Goal: Task Accomplishment & Management: Use online tool/utility

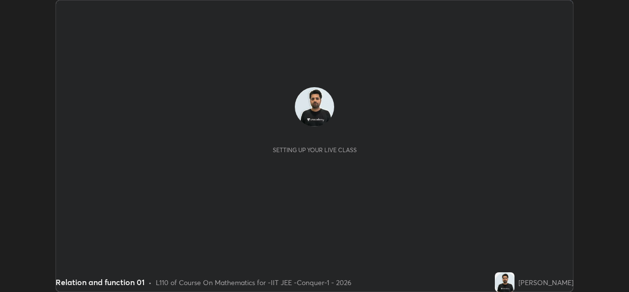
scroll to position [292, 629]
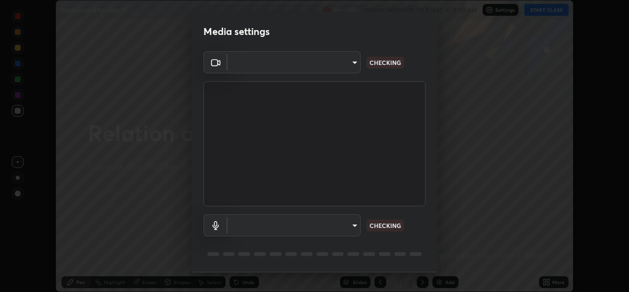
click at [345, 70] on body "Erase all Relation and function 01 Recording WAS SCHEDULED TO START AT 9:00 AM …" at bounding box center [314, 146] width 629 height 292
type input "162a4bef6d5de59660943d10e2777e2613c591b7fe343c7323db06c6e3c7e835"
type input "1d4febaa8ec43250a5abd803b4b9017d31c20cfa2482e27e93703920a67056a4"
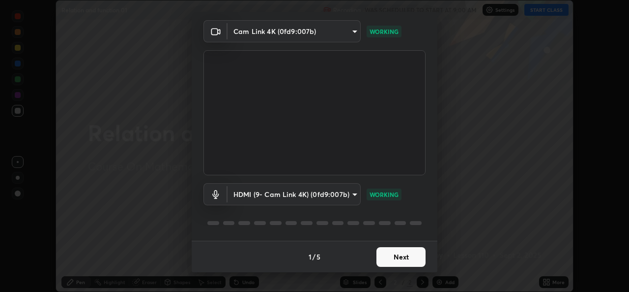
click at [394, 255] on button "Next" at bounding box center [401, 257] width 49 height 20
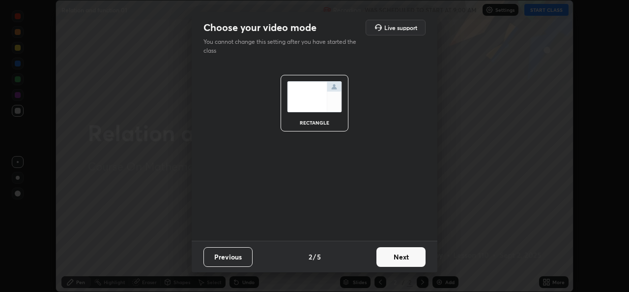
scroll to position [0, 0]
click at [401, 256] on button "Next" at bounding box center [401, 257] width 49 height 20
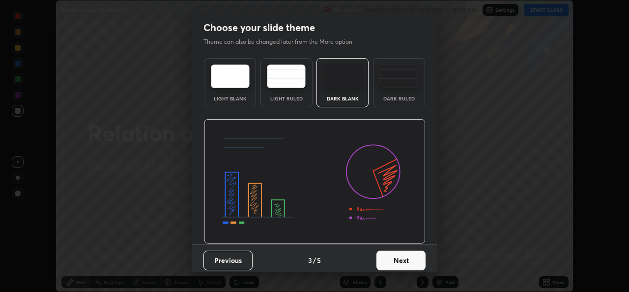
click at [407, 256] on button "Next" at bounding box center [401, 260] width 49 height 20
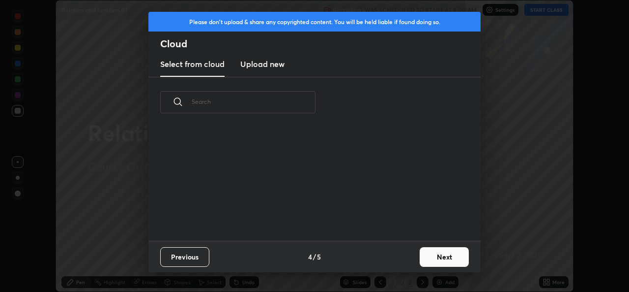
click at [413, 256] on div "Previous 4 / 5 Next" at bounding box center [314, 255] width 332 height 31
click at [443, 255] on button "Next" at bounding box center [444, 257] width 49 height 20
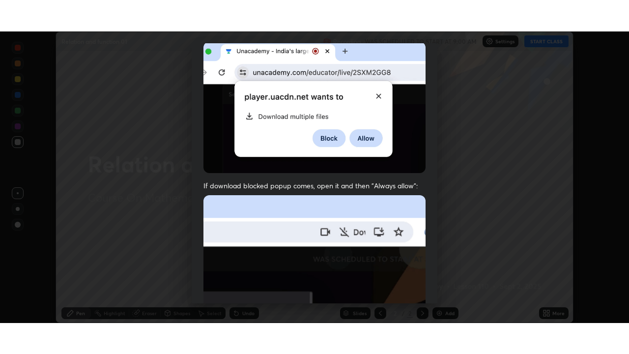
scroll to position [232, 0]
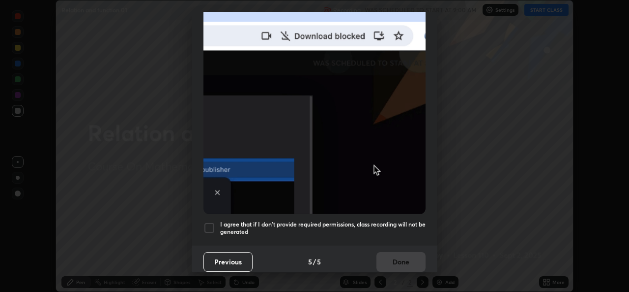
click at [213, 224] on div at bounding box center [210, 228] width 12 height 12
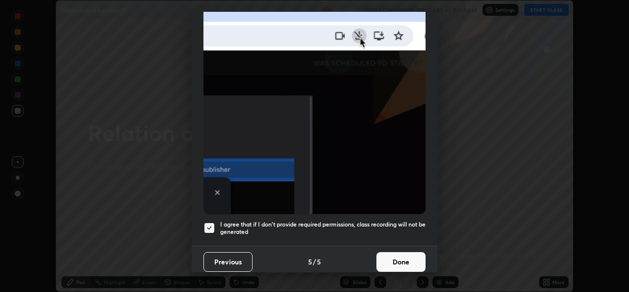
click at [396, 252] on button "Done" at bounding box center [401, 262] width 49 height 20
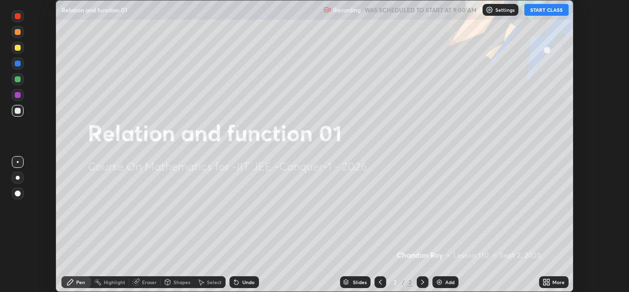
click at [544, 278] on icon at bounding box center [547, 282] width 8 height 8
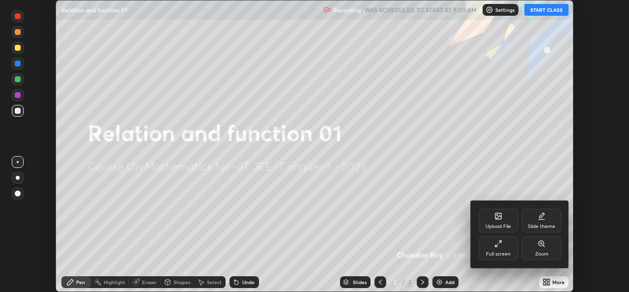
click at [496, 253] on div "Full screen" at bounding box center [498, 253] width 25 height 5
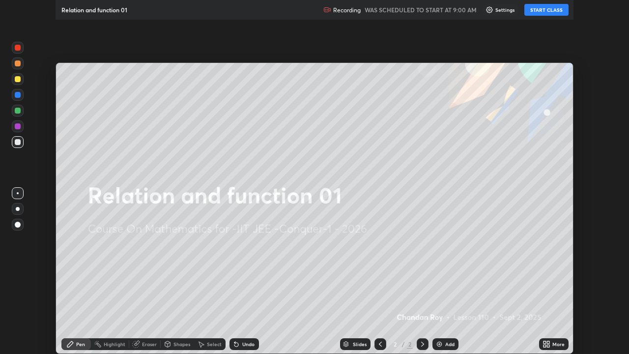
scroll to position [354, 629]
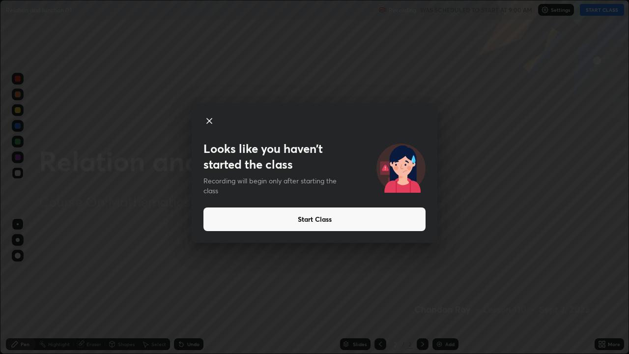
click at [306, 218] on button "Start Class" at bounding box center [315, 220] width 222 height 24
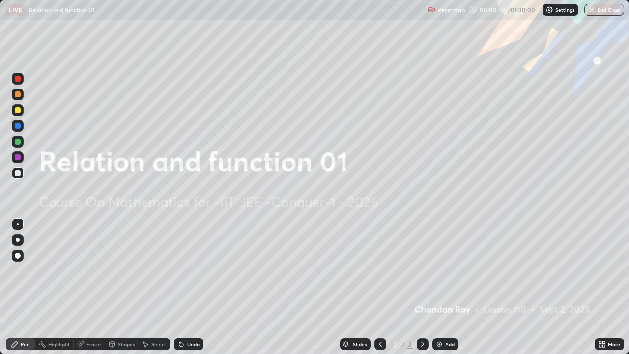
click at [609, 291] on div "More" at bounding box center [614, 344] width 12 height 5
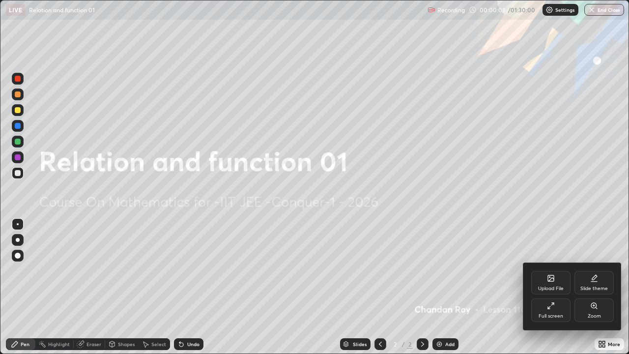
click at [557, 284] on div "Upload File" at bounding box center [551, 283] width 39 height 24
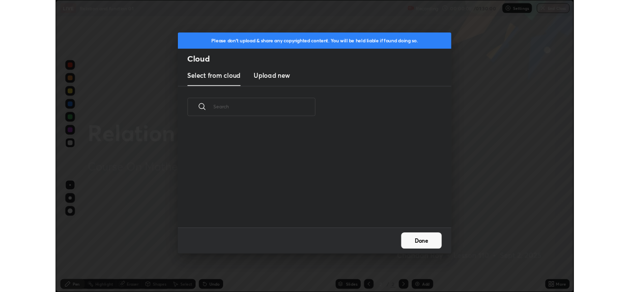
scroll to position [121, 316]
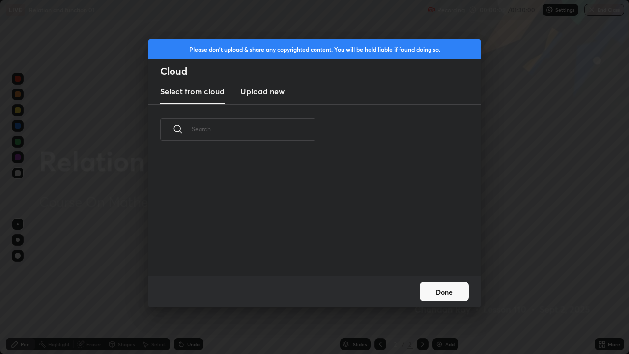
click at [281, 90] on h3 "Upload new" at bounding box center [262, 92] width 44 height 12
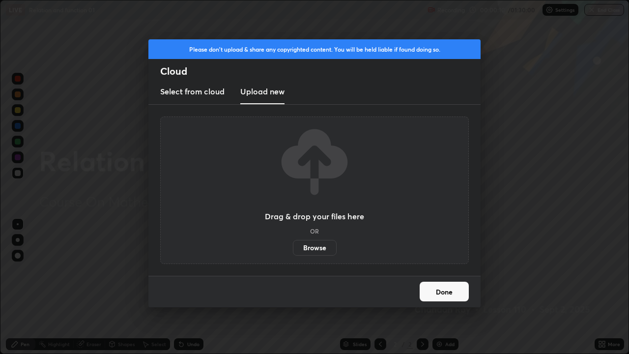
click at [321, 249] on label "Browse" at bounding box center [315, 248] width 44 height 16
click at [293, 249] on input "Browse" at bounding box center [293, 248] width 0 height 16
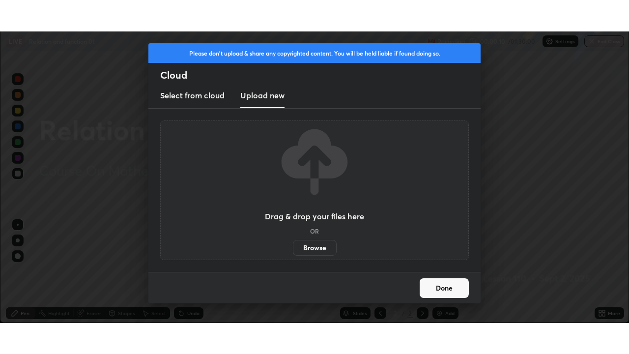
scroll to position [48880, 48543]
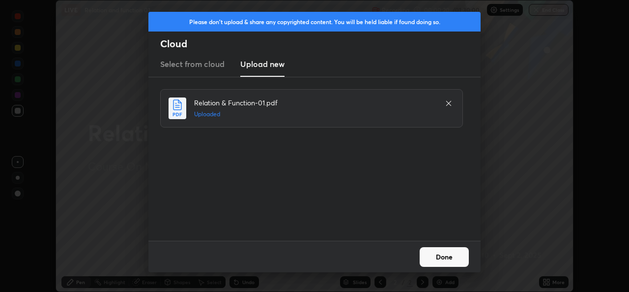
click at [450, 254] on button "Done" at bounding box center [444, 257] width 49 height 20
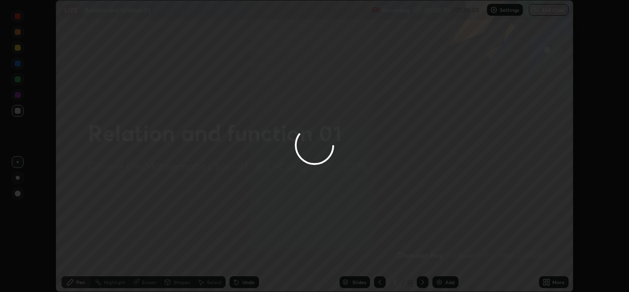
click at [551, 280] on div at bounding box center [314, 146] width 629 height 292
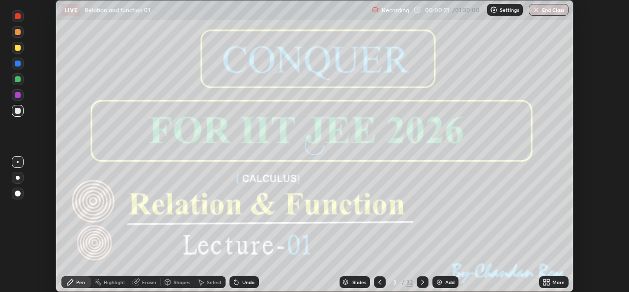
click at [548, 280] on icon at bounding box center [548, 280] width 2 height 2
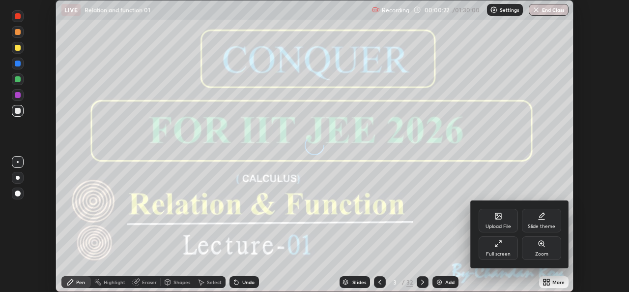
click at [493, 248] on div "Full screen" at bounding box center [498, 248] width 39 height 24
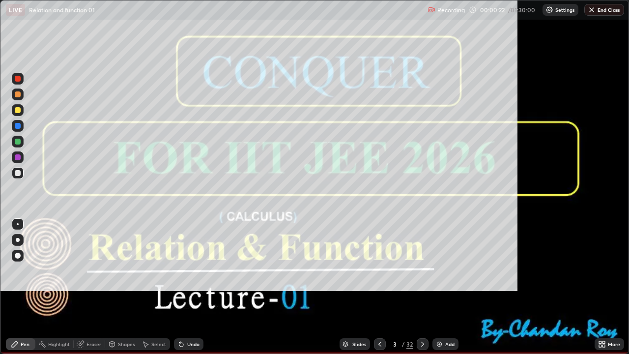
scroll to position [354, 629]
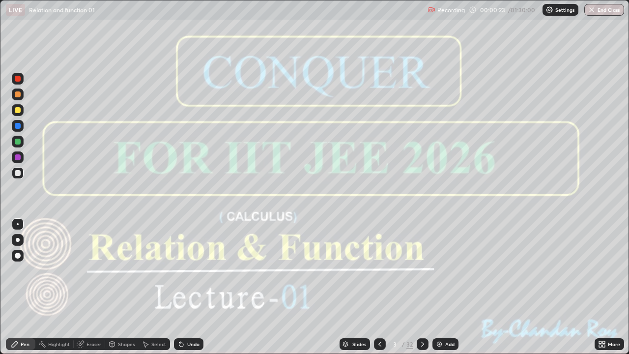
click at [423, 291] on icon at bounding box center [423, 344] width 8 height 8
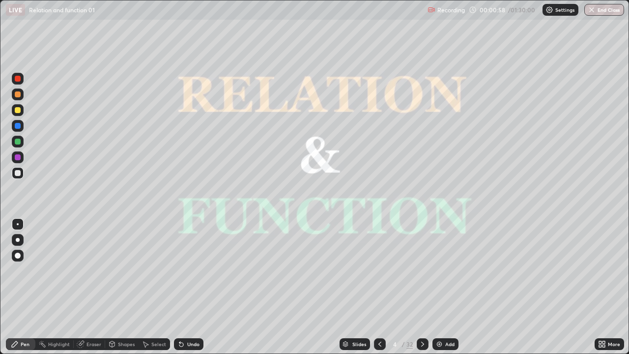
click at [423, 291] on icon at bounding box center [423, 344] width 8 height 8
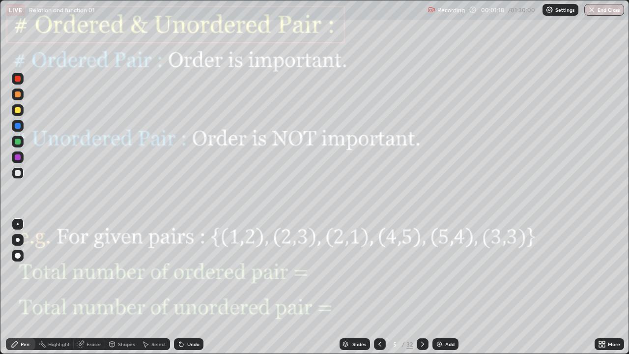
click at [19, 157] on div at bounding box center [18, 157] width 6 height 6
click at [19, 112] on div at bounding box center [18, 110] width 6 height 6
click at [21, 158] on div at bounding box center [18, 157] width 12 height 12
click at [19, 143] on div at bounding box center [18, 142] width 6 height 6
click at [18, 159] on div at bounding box center [18, 157] width 6 height 6
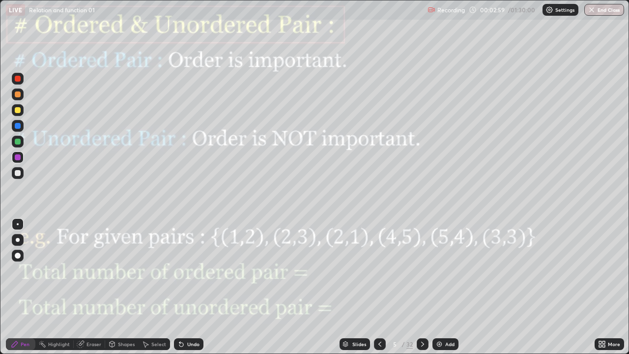
click at [18, 173] on div at bounding box center [18, 173] width 6 height 6
click at [17, 143] on div at bounding box center [18, 142] width 6 height 6
click at [422, 291] on icon at bounding box center [423, 344] width 8 height 8
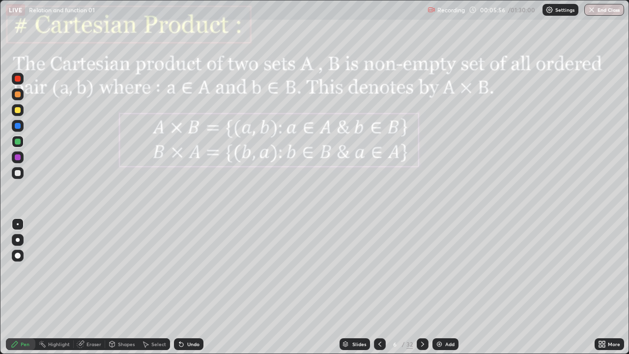
click at [19, 142] on div at bounding box center [18, 142] width 6 height 6
click at [186, 291] on div "Undo" at bounding box center [189, 344] width 30 height 12
click at [20, 156] on div at bounding box center [18, 157] width 6 height 6
click at [20, 144] on div at bounding box center [18, 142] width 6 height 6
click at [194, 291] on div "Undo" at bounding box center [193, 344] width 12 height 5
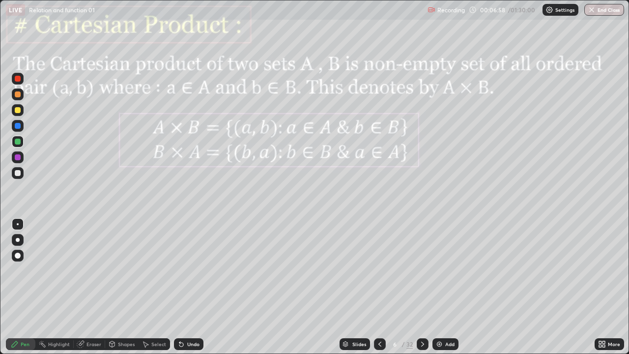
click at [196, 291] on div "Undo" at bounding box center [193, 344] width 12 height 5
click at [18, 159] on div at bounding box center [18, 157] width 6 height 6
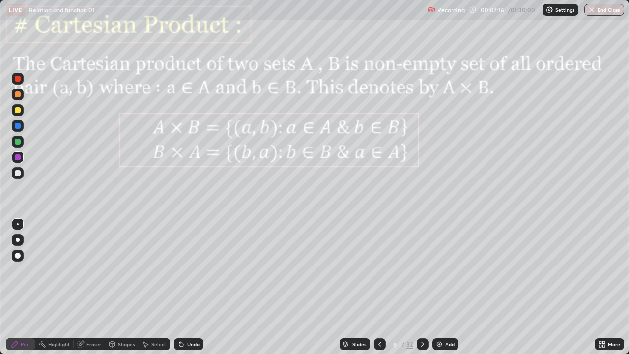
click at [18, 142] on div at bounding box center [18, 142] width 6 height 6
click at [193, 291] on div "Undo" at bounding box center [193, 344] width 12 height 5
click at [16, 158] on div at bounding box center [18, 157] width 6 height 6
click at [14, 129] on div at bounding box center [18, 126] width 12 height 12
click at [23, 162] on div at bounding box center [18, 157] width 12 height 16
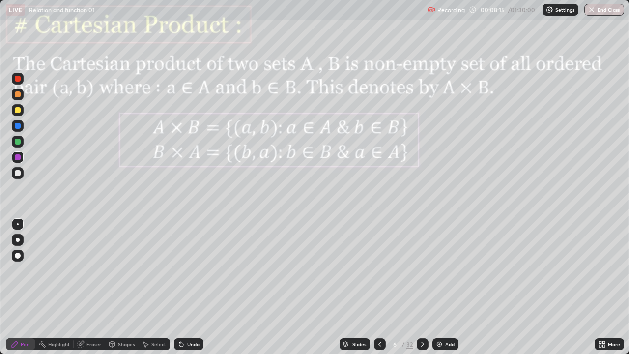
click at [21, 127] on div at bounding box center [18, 126] width 12 height 12
click at [18, 124] on div at bounding box center [18, 126] width 6 height 6
click at [19, 142] on div at bounding box center [18, 142] width 6 height 6
click at [422, 291] on icon at bounding box center [423, 344] width 8 height 8
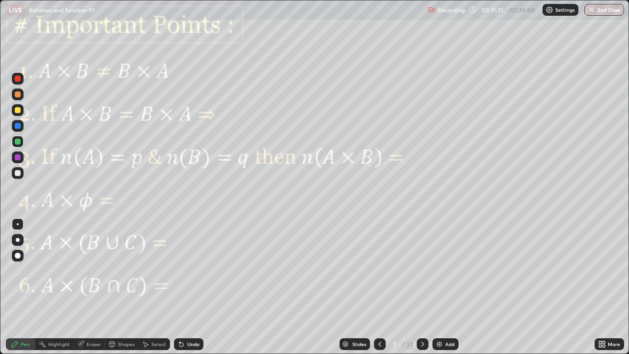
click at [18, 157] on div at bounding box center [18, 157] width 6 height 6
click at [423, 291] on div at bounding box center [423, 344] width 12 height 12
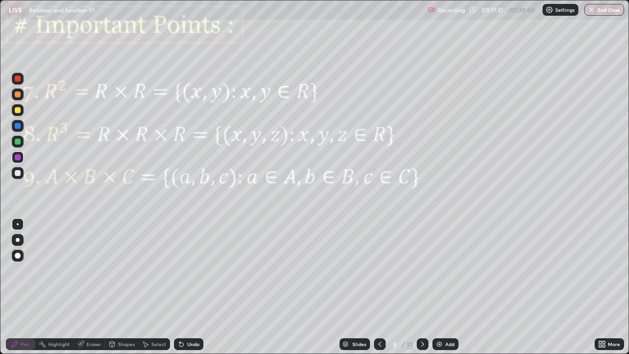
click at [422, 291] on icon at bounding box center [423, 344] width 8 height 8
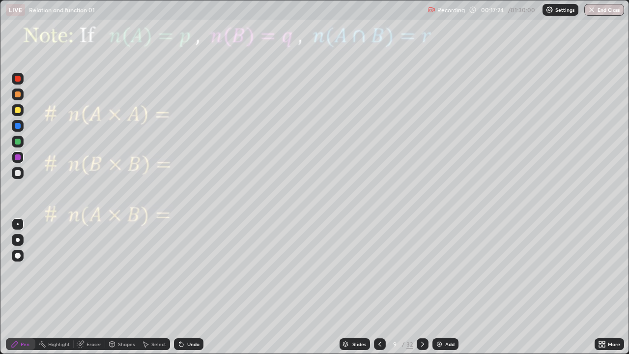
click at [25, 291] on div "Pen" at bounding box center [25, 344] width 9 height 5
click at [18, 158] on div at bounding box center [18, 157] width 6 height 6
click at [422, 291] on icon at bounding box center [423, 344] width 8 height 8
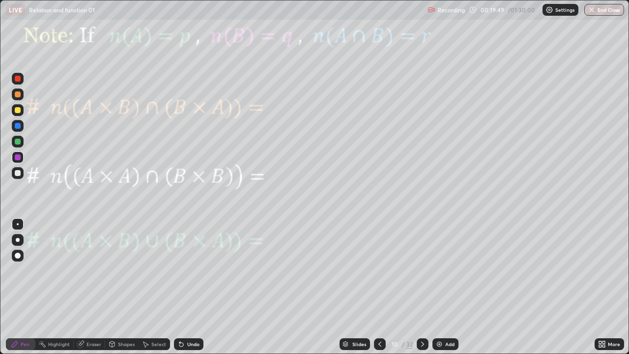
click at [19, 157] on div at bounding box center [18, 157] width 6 height 6
click at [15, 140] on div at bounding box center [18, 142] width 6 height 6
click at [19, 128] on div at bounding box center [18, 126] width 6 height 6
click at [187, 291] on div "Undo" at bounding box center [193, 344] width 12 height 5
click at [189, 291] on div "Undo" at bounding box center [193, 344] width 12 height 5
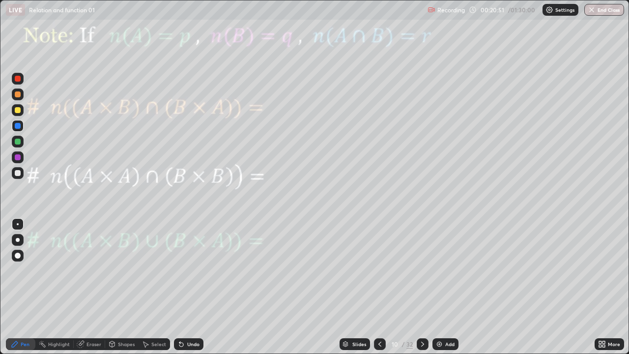
click at [189, 291] on div "Undo" at bounding box center [193, 344] width 12 height 5
click at [190, 291] on div "Undo" at bounding box center [193, 344] width 12 height 5
click at [189, 291] on div "Undo" at bounding box center [189, 344] width 30 height 12
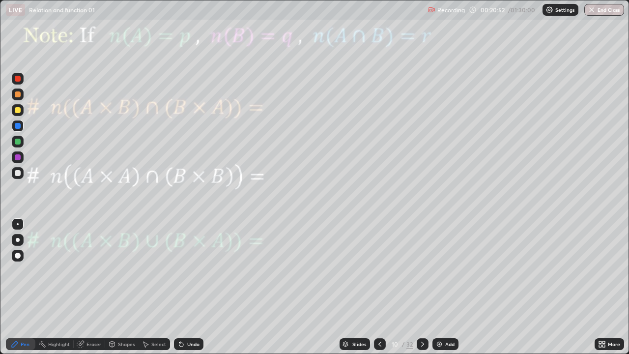
click at [188, 291] on div "Undo" at bounding box center [189, 344] width 30 height 12
click at [18, 157] on div at bounding box center [18, 157] width 6 height 6
click at [151, 291] on div "Select" at bounding box center [154, 344] width 31 height 12
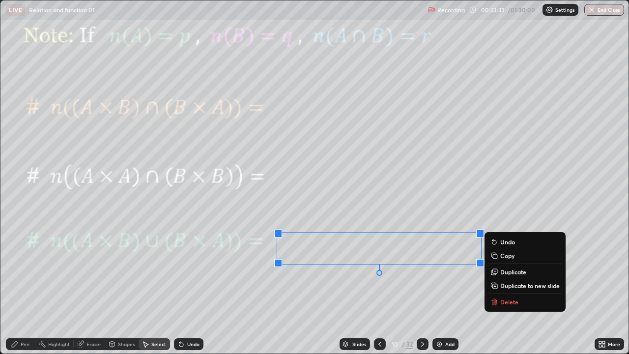
click at [171, 291] on div "0 ° Undo Copy Duplicate Duplicate to new slide Delete" at bounding box center [314, 176] width 628 height 353
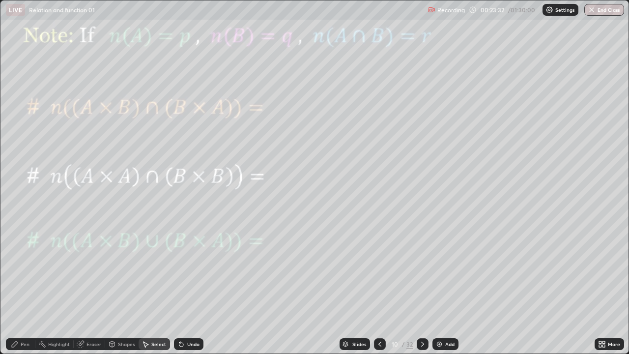
click at [20, 291] on div "Pen" at bounding box center [21, 344] width 30 height 12
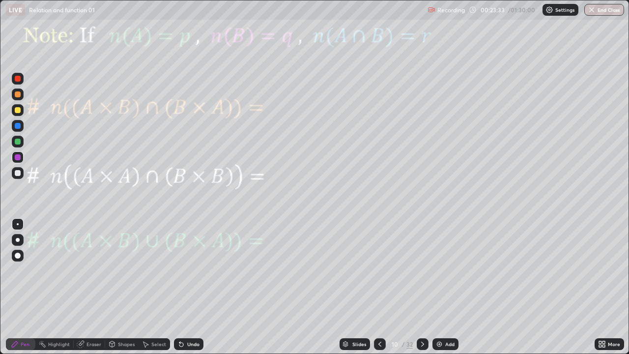
click at [19, 127] on div at bounding box center [18, 126] width 6 height 6
click at [191, 291] on div "Undo" at bounding box center [193, 344] width 12 height 5
click at [192, 291] on div "Undo" at bounding box center [193, 344] width 12 height 5
click at [422, 291] on icon at bounding box center [423, 344] width 8 height 8
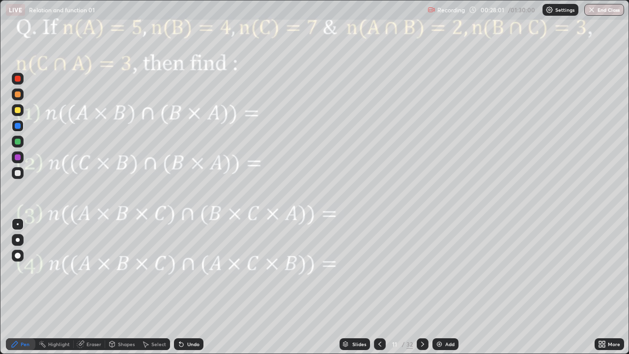
click at [21, 157] on div at bounding box center [18, 157] width 12 height 12
click at [195, 291] on div "Undo" at bounding box center [189, 344] width 30 height 12
click at [21, 126] on div at bounding box center [18, 126] width 12 height 12
click at [94, 291] on div "Eraser" at bounding box center [94, 344] width 15 height 5
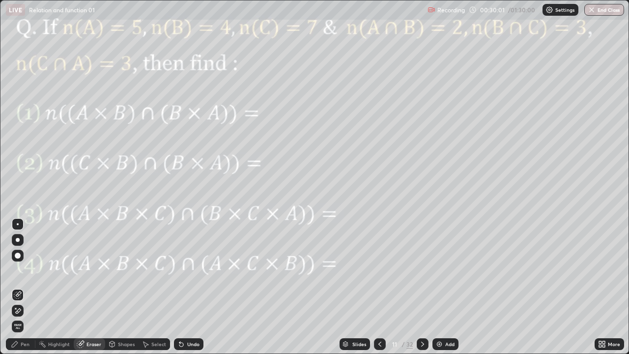
click at [25, 291] on div "Pen" at bounding box center [25, 344] width 9 height 5
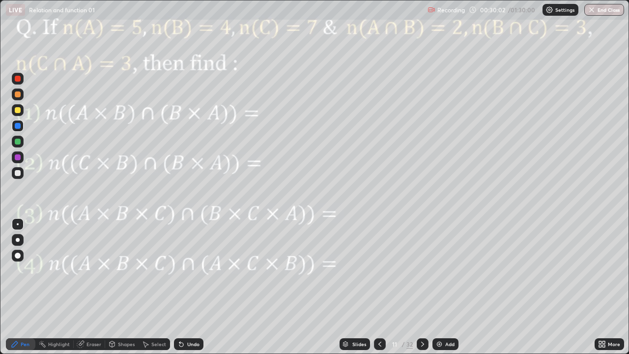
click at [17, 142] on div at bounding box center [18, 142] width 6 height 6
click at [422, 291] on icon at bounding box center [423, 344] width 8 height 8
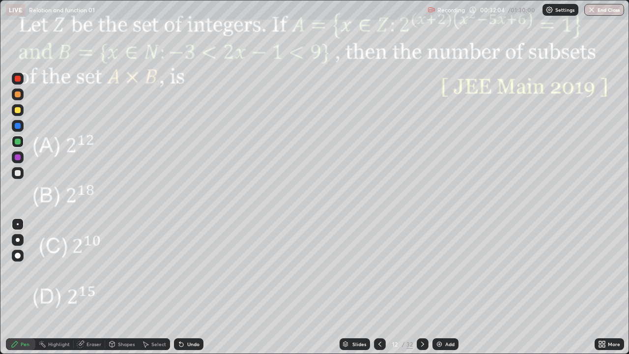
click at [425, 291] on icon at bounding box center [423, 344] width 8 height 8
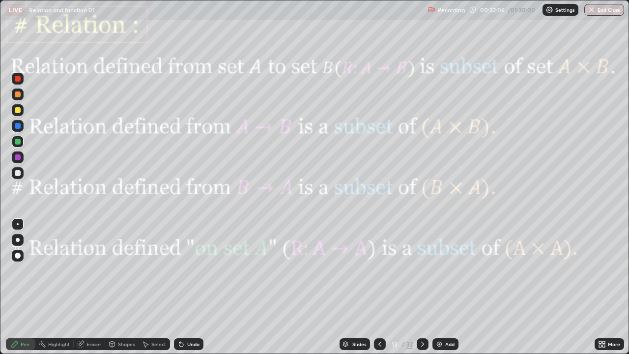
click at [383, 291] on icon at bounding box center [380, 344] width 8 height 8
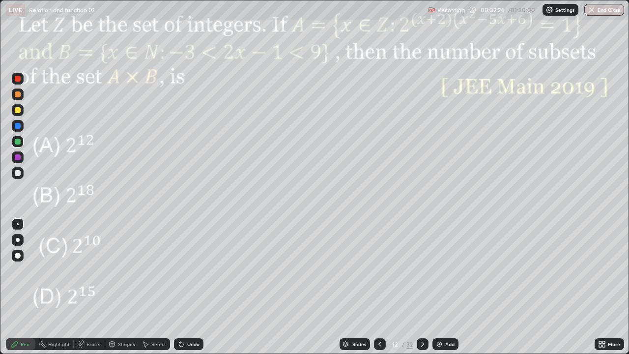
click at [426, 291] on div at bounding box center [423, 344] width 12 height 20
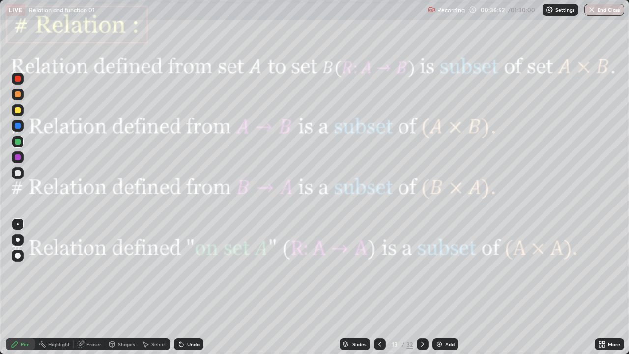
click at [422, 291] on icon at bounding box center [423, 344] width 8 height 8
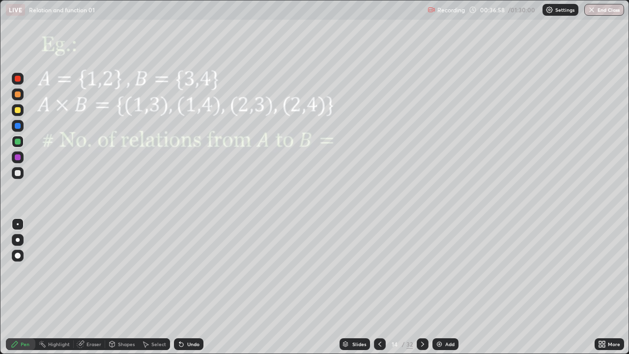
click at [21, 291] on div "Pen" at bounding box center [21, 344] width 30 height 12
click at [16, 157] on div at bounding box center [18, 157] width 6 height 6
click at [18, 159] on div at bounding box center [18, 157] width 6 height 6
click at [185, 291] on div "Undo" at bounding box center [189, 344] width 30 height 12
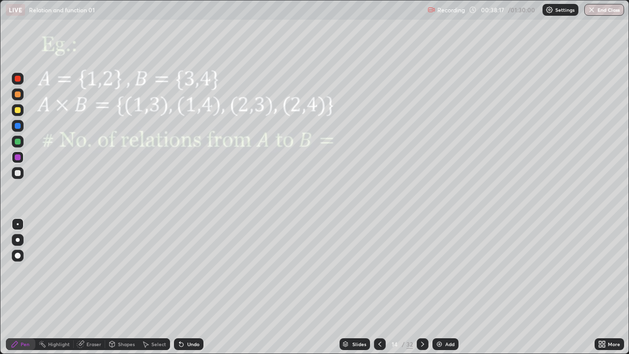
click at [17, 142] on div at bounding box center [18, 142] width 6 height 6
click at [20, 161] on div at bounding box center [18, 157] width 12 height 12
click at [17, 139] on div at bounding box center [18, 142] width 6 height 6
click at [191, 291] on div "Undo" at bounding box center [193, 344] width 12 height 5
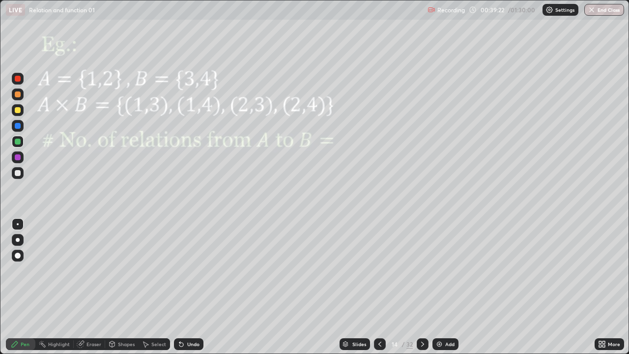
click at [191, 291] on div "Undo" at bounding box center [193, 344] width 12 height 5
click at [193, 291] on div "Undo" at bounding box center [193, 344] width 12 height 5
click at [17, 158] on div at bounding box center [18, 157] width 6 height 6
click at [18, 172] on div at bounding box center [18, 173] width 6 height 6
click at [188, 291] on div "Undo" at bounding box center [193, 344] width 12 height 5
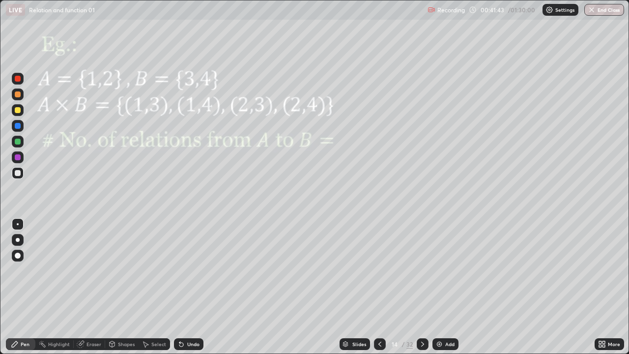
click at [191, 291] on div "Undo" at bounding box center [189, 344] width 30 height 12
click at [192, 291] on div "Undo" at bounding box center [189, 344] width 30 height 12
click at [191, 291] on div "Undo" at bounding box center [189, 344] width 30 height 12
click at [427, 291] on div at bounding box center [423, 344] width 12 height 20
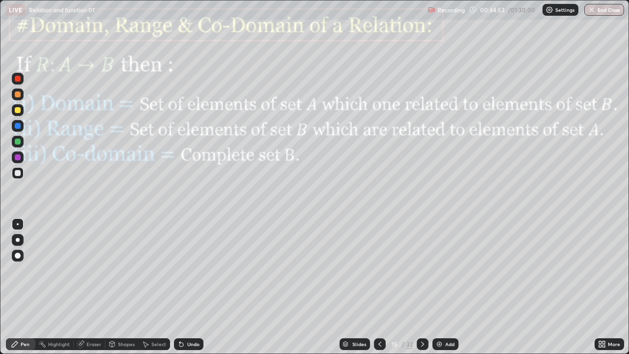
click at [131, 291] on div "Shapes" at bounding box center [126, 344] width 17 height 5
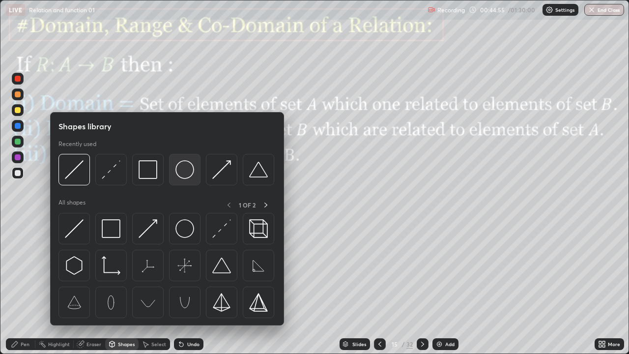
click at [187, 172] on img at bounding box center [185, 169] width 19 height 19
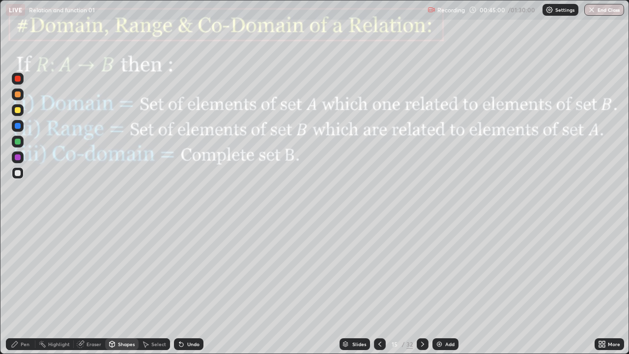
click at [24, 291] on div "Pen" at bounding box center [25, 344] width 9 height 5
click at [18, 123] on div at bounding box center [18, 126] width 6 height 6
click at [21, 163] on div at bounding box center [18, 157] width 12 height 12
click at [18, 141] on div at bounding box center [18, 142] width 6 height 6
click at [190, 291] on div "Undo" at bounding box center [189, 344] width 30 height 12
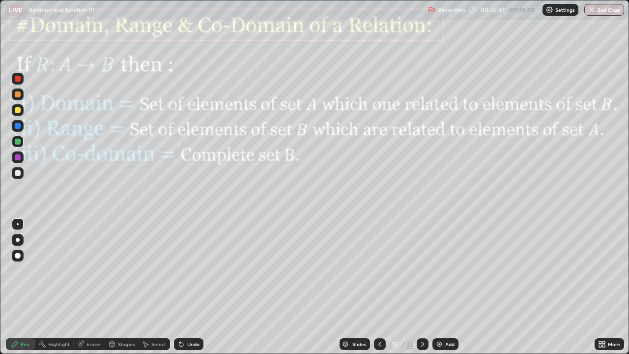
click at [190, 291] on div "Undo" at bounding box center [189, 344] width 30 height 12
click at [189, 291] on div "Undo" at bounding box center [189, 344] width 30 height 12
click at [18, 157] on div at bounding box center [18, 157] width 6 height 6
click at [191, 291] on div "Undo" at bounding box center [193, 344] width 12 height 5
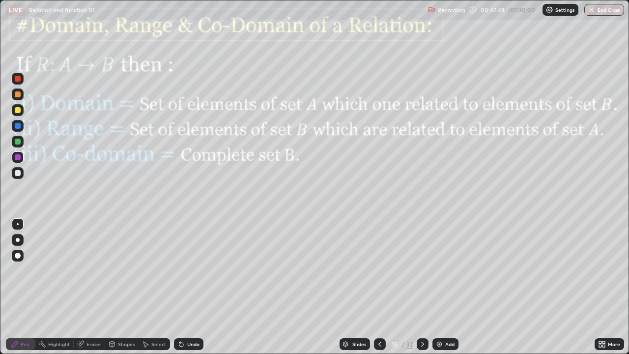
click at [189, 291] on div "Undo" at bounding box center [189, 344] width 30 height 12
click at [18, 157] on div at bounding box center [18, 157] width 6 height 6
click at [379, 291] on icon at bounding box center [380, 344] width 8 height 8
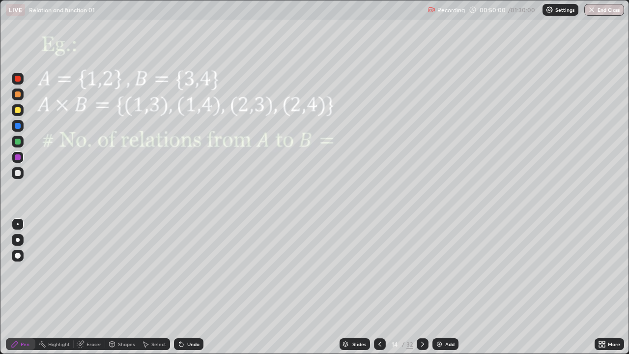
click at [422, 291] on icon at bounding box center [423, 344] width 8 height 8
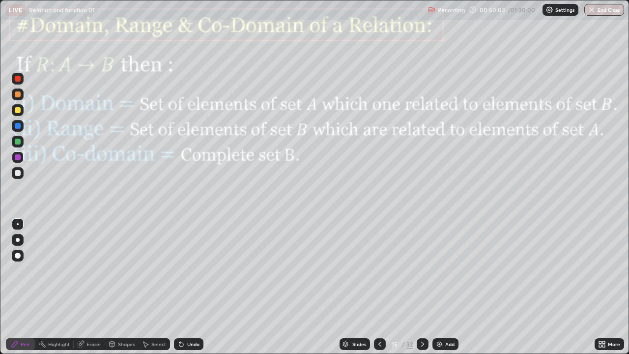
click at [423, 291] on icon at bounding box center [423, 344] width 8 height 8
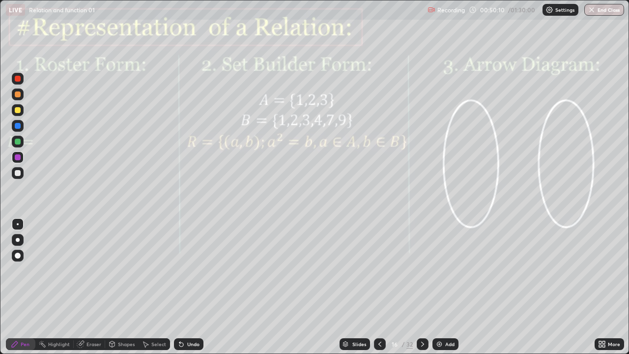
click at [17, 153] on div at bounding box center [18, 157] width 12 height 12
click at [90, 291] on div "Eraser" at bounding box center [94, 344] width 15 height 5
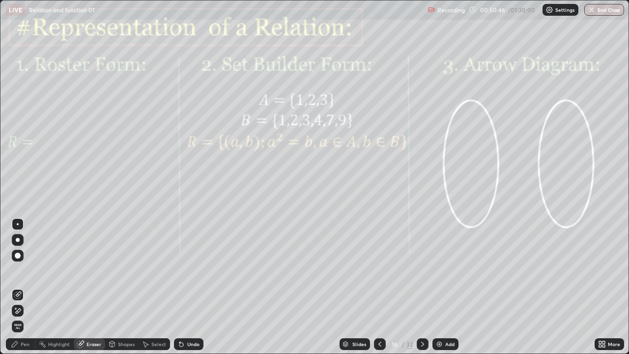
click at [25, 291] on div "Pen" at bounding box center [25, 344] width 9 height 5
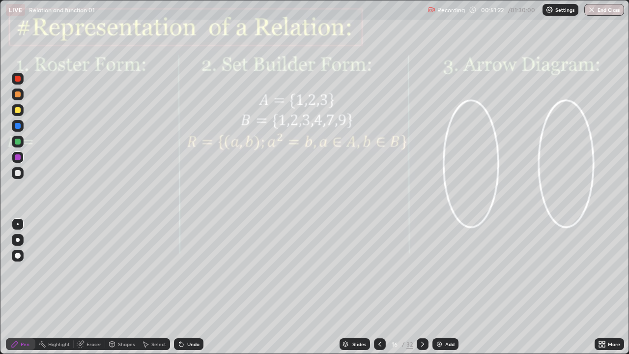
click at [18, 142] on div at bounding box center [18, 142] width 6 height 6
click at [422, 291] on icon at bounding box center [423, 344] width 8 height 8
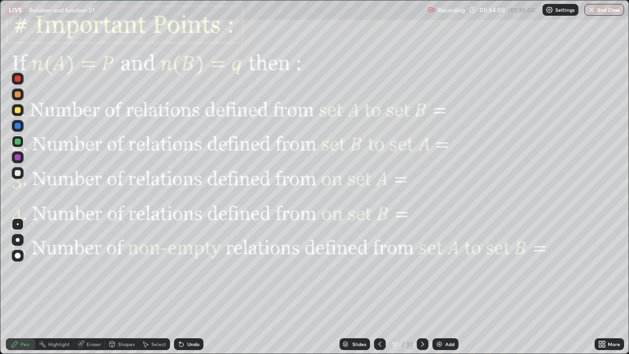
click at [19, 158] on div at bounding box center [18, 157] width 6 height 6
click at [16, 142] on div at bounding box center [18, 142] width 6 height 6
click at [194, 291] on div "Undo" at bounding box center [189, 344] width 30 height 12
click at [192, 291] on div "Undo" at bounding box center [193, 344] width 12 height 5
click at [190, 291] on div "Undo" at bounding box center [193, 344] width 12 height 5
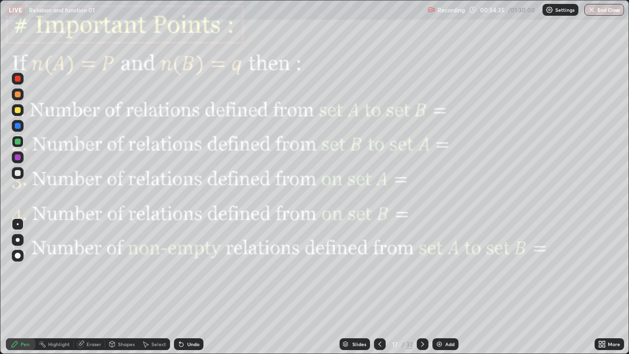
click at [123, 291] on div "Shapes" at bounding box center [126, 344] width 17 height 5
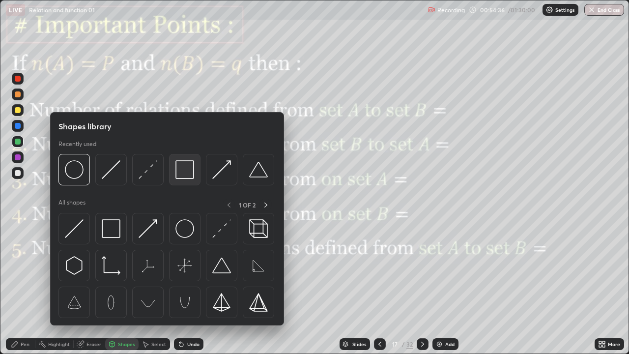
click at [179, 176] on img at bounding box center [185, 169] width 19 height 19
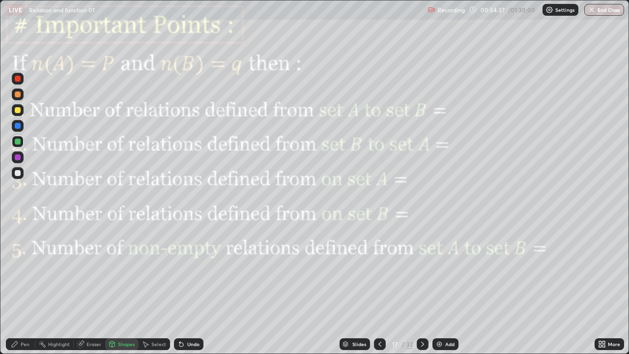
click at [17, 81] on div at bounding box center [18, 79] width 6 height 6
click at [22, 291] on div "Pen" at bounding box center [21, 344] width 30 height 12
click at [16, 157] on div at bounding box center [18, 157] width 6 height 6
click at [18, 142] on div at bounding box center [18, 142] width 6 height 6
click at [22, 97] on div at bounding box center [18, 95] width 12 height 12
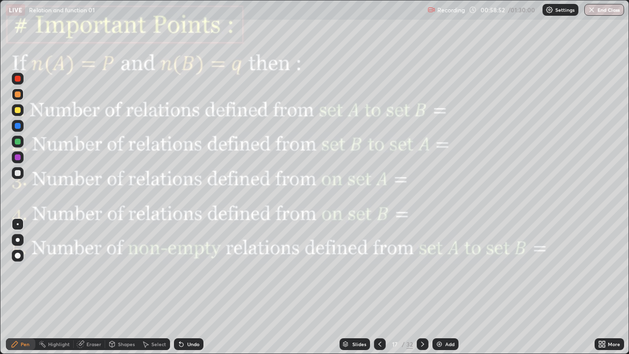
click at [422, 291] on icon at bounding box center [423, 344] width 8 height 8
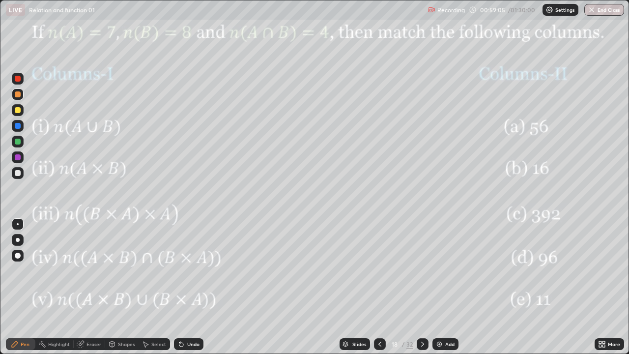
click at [424, 291] on icon at bounding box center [423, 344] width 8 height 8
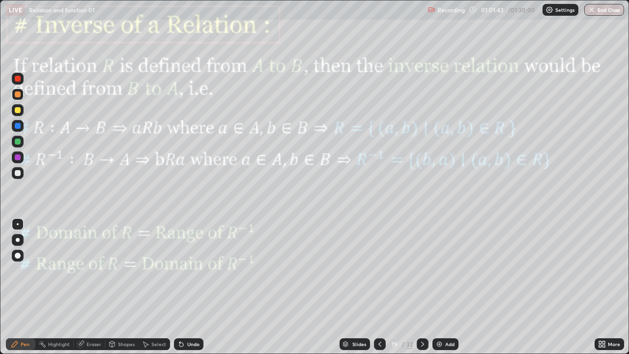
click at [18, 157] on div at bounding box center [18, 157] width 6 height 6
click at [84, 291] on div "Eraser" at bounding box center [89, 344] width 31 height 12
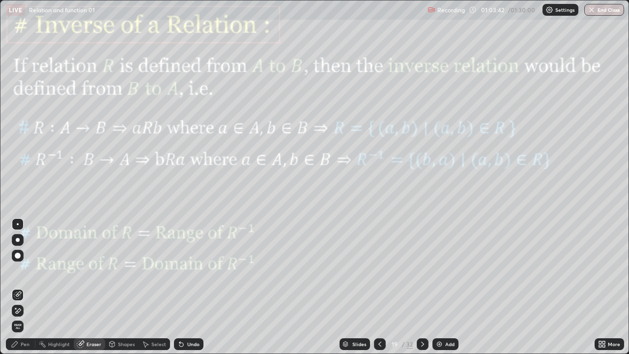
click at [96, 291] on div "Eraser" at bounding box center [94, 344] width 15 height 5
click at [426, 291] on icon at bounding box center [423, 344] width 8 height 8
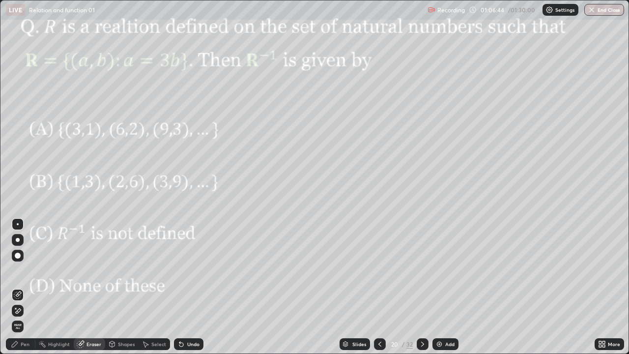
click at [25, 291] on div "Pen" at bounding box center [25, 344] width 9 height 5
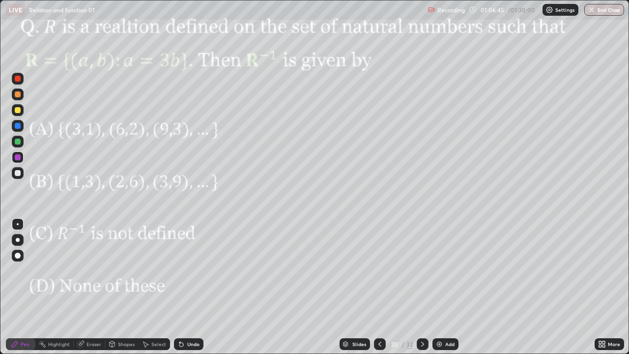
click at [15, 157] on div at bounding box center [18, 157] width 6 height 6
click at [15, 140] on div at bounding box center [18, 142] width 6 height 6
click at [427, 291] on div at bounding box center [423, 344] width 12 height 12
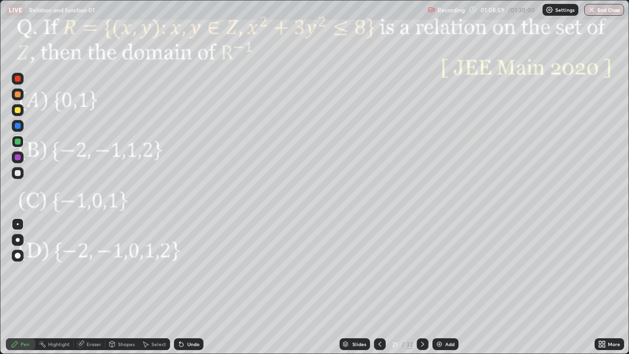
click at [426, 291] on div at bounding box center [423, 344] width 12 height 12
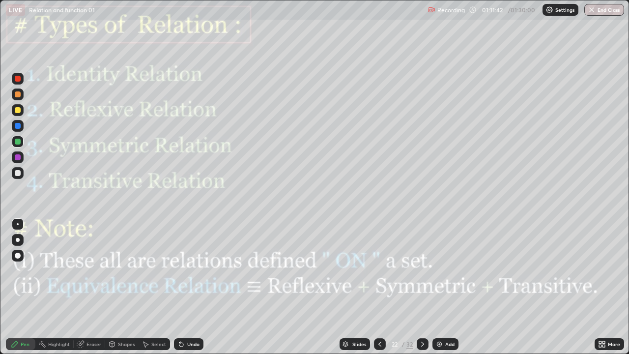
click at [425, 291] on div at bounding box center [423, 344] width 12 height 20
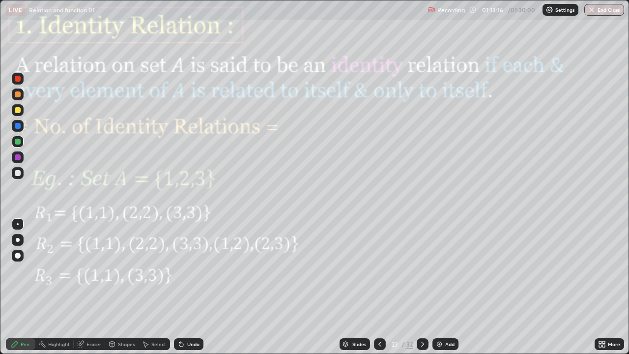
click at [18, 158] on div at bounding box center [18, 157] width 6 height 6
click at [22, 77] on div at bounding box center [18, 79] width 12 height 12
click at [94, 291] on div "Eraser" at bounding box center [94, 344] width 15 height 5
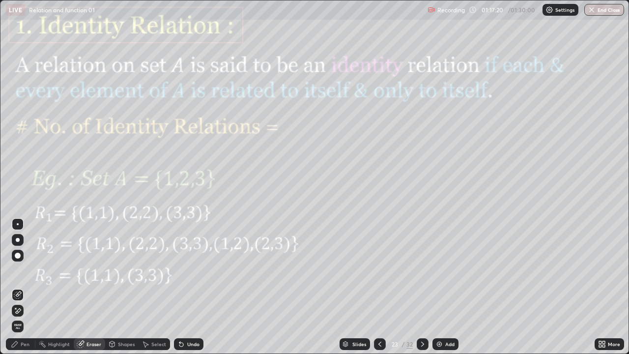
click at [421, 291] on icon at bounding box center [423, 344] width 8 height 8
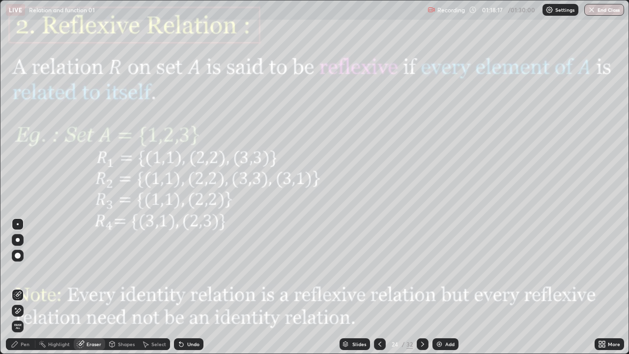
click at [28, 291] on div "Pen" at bounding box center [25, 344] width 9 height 5
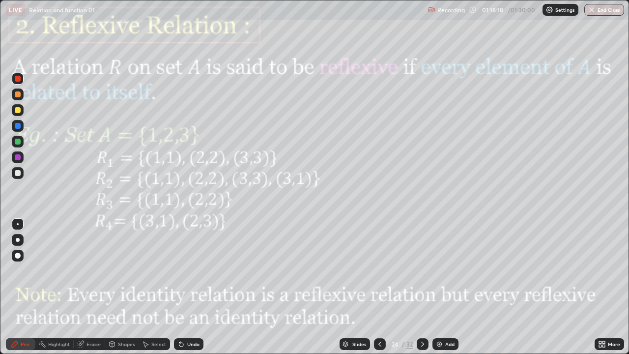
click at [21, 159] on div at bounding box center [18, 157] width 12 height 12
click at [190, 291] on div "Undo" at bounding box center [189, 344] width 30 height 12
click at [18, 111] on div at bounding box center [18, 110] width 6 height 6
click at [427, 291] on div at bounding box center [423, 344] width 12 height 12
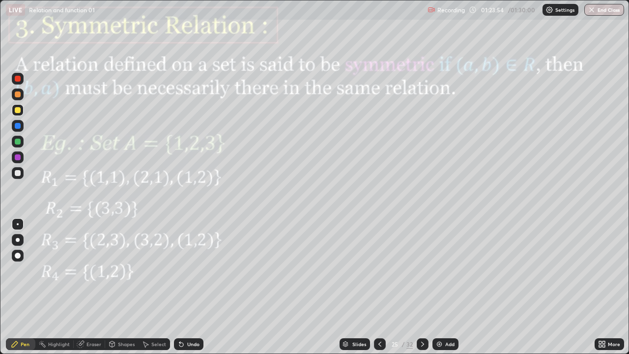
click at [16, 160] on div at bounding box center [18, 157] width 6 height 6
click at [422, 291] on icon at bounding box center [423, 344] width 8 height 8
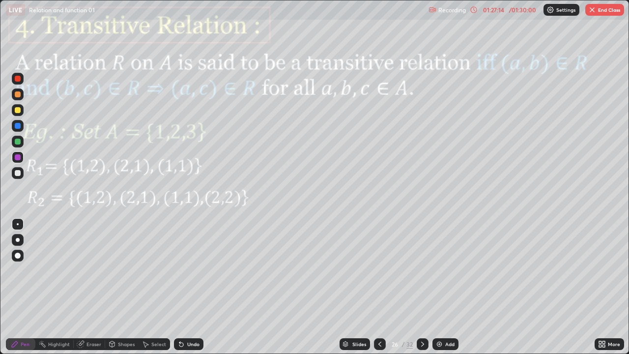
click at [422, 291] on icon at bounding box center [423, 344] width 8 height 8
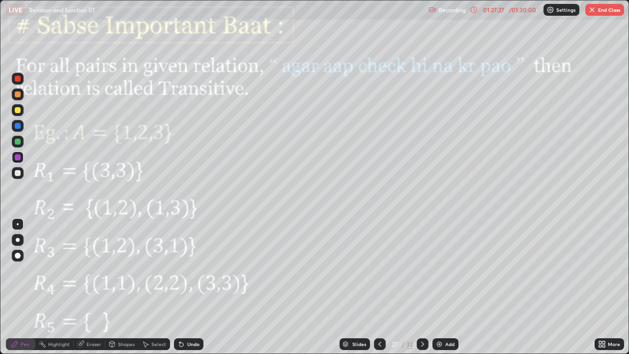
click at [422, 291] on icon at bounding box center [423, 344] width 8 height 8
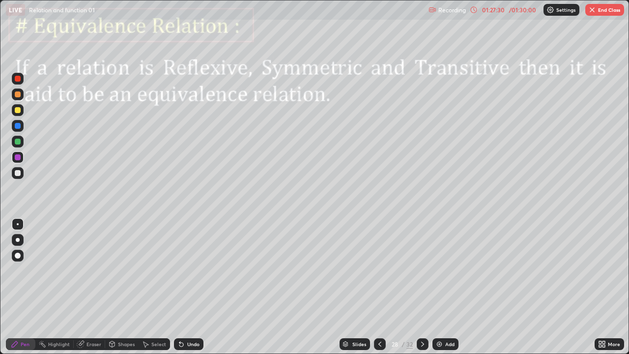
click at [422, 291] on icon at bounding box center [423, 344] width 8 height 8
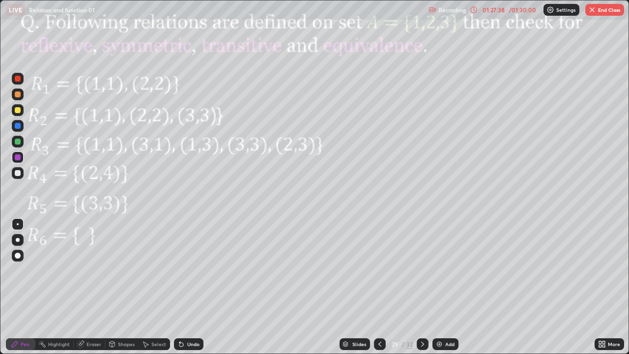
click at [423, 291] on icon at bounding box center [423, 344] width 8 height 8
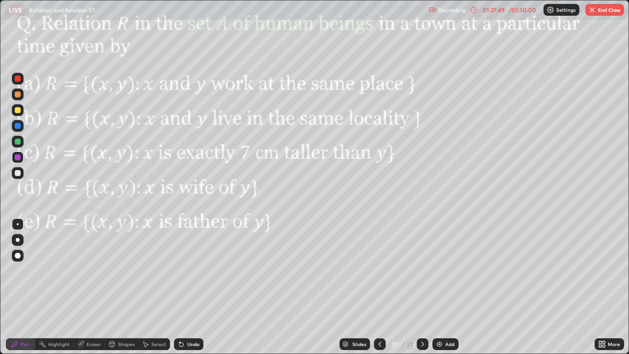
click at [425, 291] on div at bounding box center [423, 344] width 12 height 12
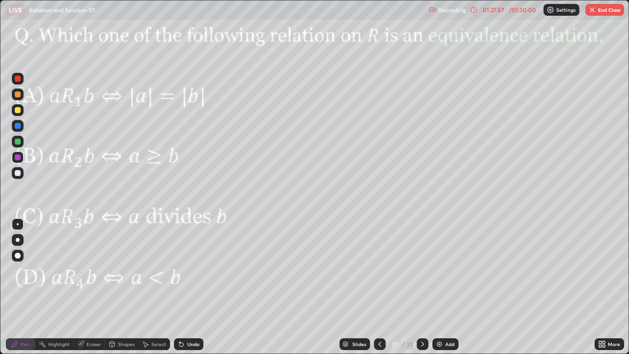
click at [422, 291] on icon at bounding box center [423, 344] width 8 height 8
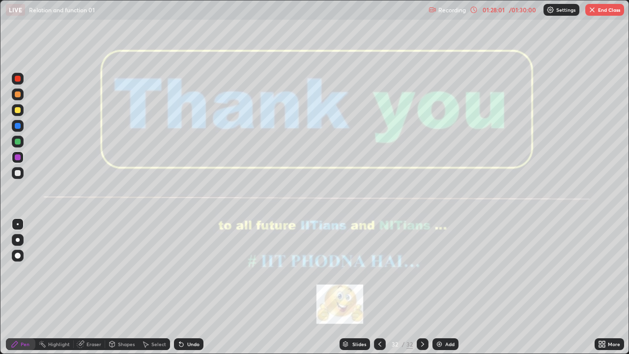
click at [606, 13] on button "End Class" at bounding box center [605, 10] width 39 height 12
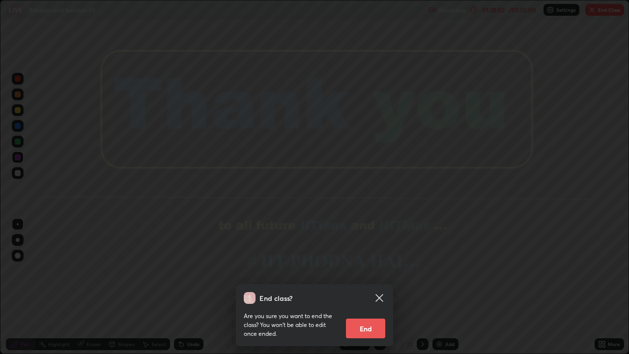
click at [366, 291] on button "End" at bounding box center [365, 329] width 39 height 20
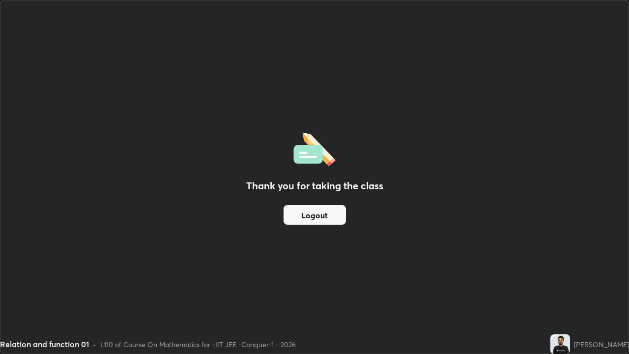
click at [318, 212] on button "Logout" at bounding box center [315, 215] width 62 height 20
